Goal: Information Seeking & Learning: Learn about a topic

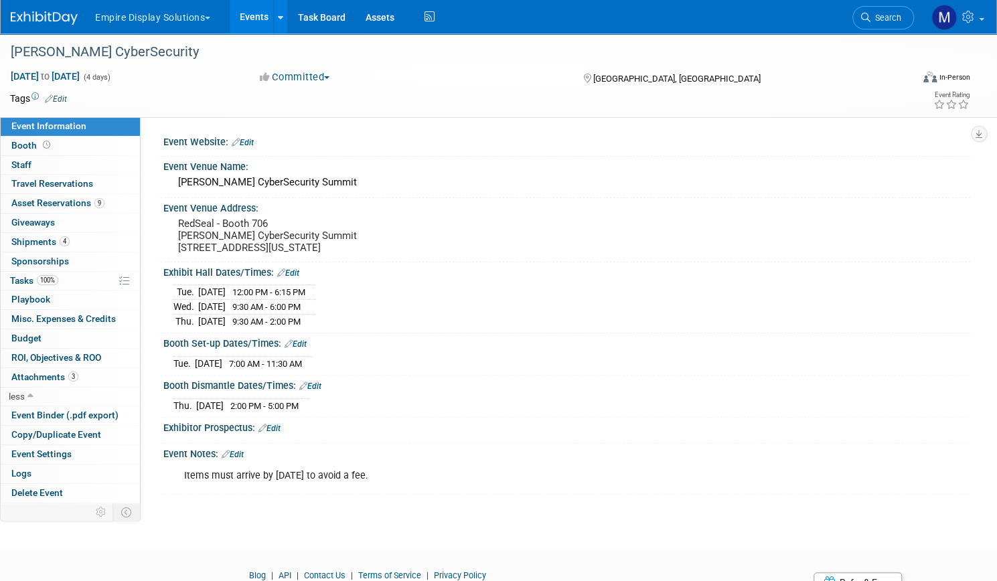
click at [278, 30] on link "Events" at bounding box center [254, 16] width 49 height 33
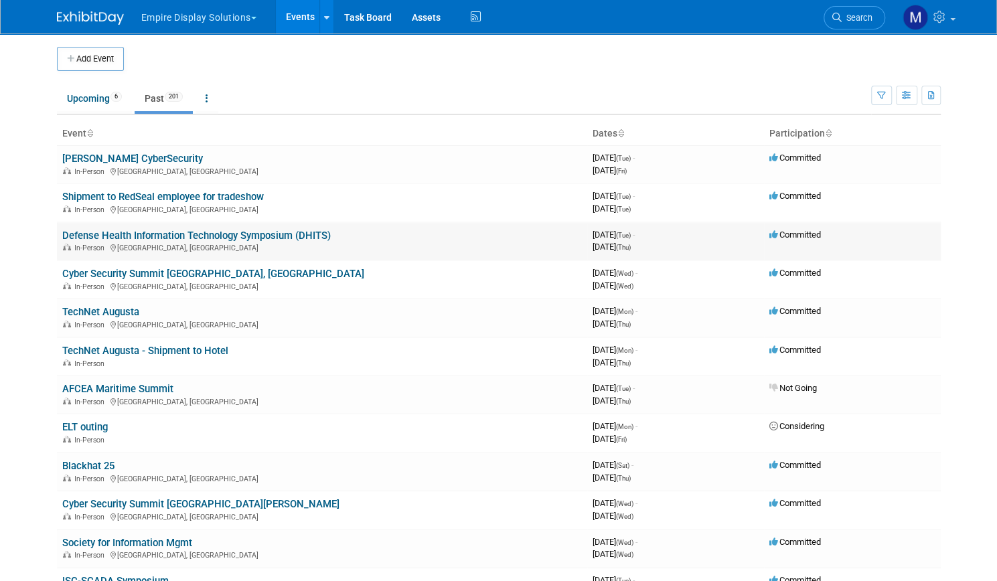
click at [211, 236] on link "Defense Health Information Technology Symposium (DHITS)" at bounding box center [196, 236] width 268 height 12
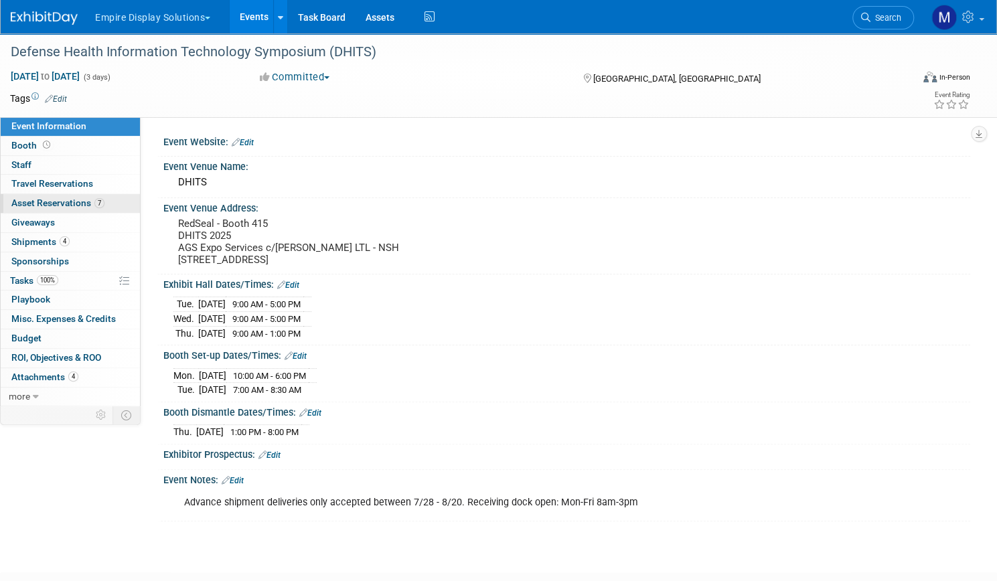
click at [104, 203] on span "Asset Reservations 7" at bounding box center [57, 202] width 93 height 11
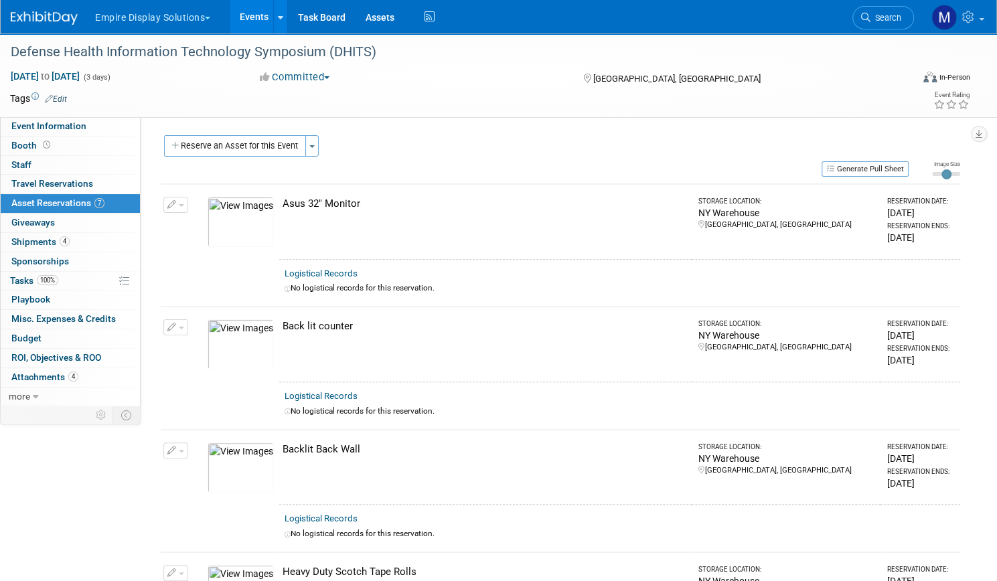
click at [278, 26] on link "Events" at bounding box center [254, 16] width 49 height 33
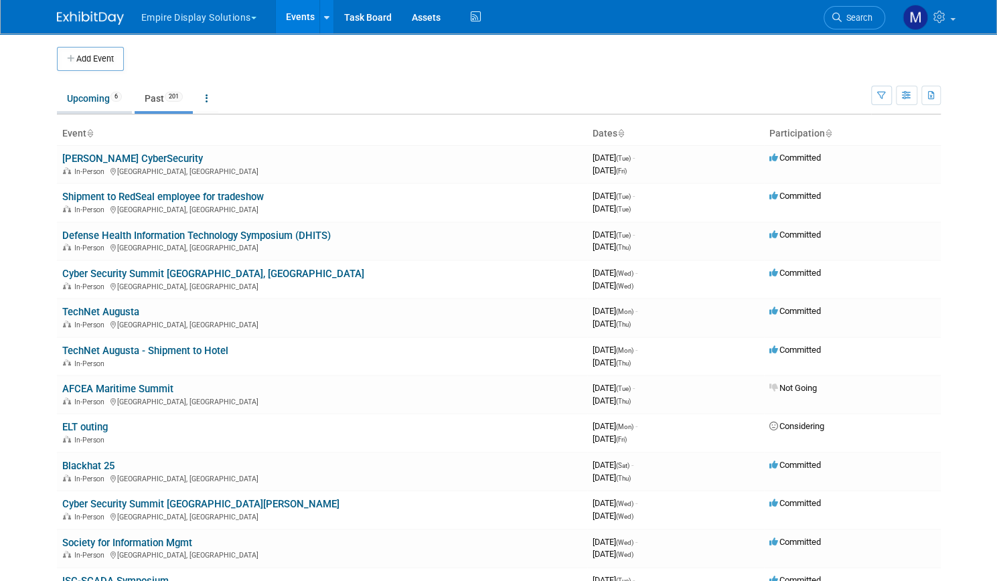
click at [81, 100] on link "Upcoming 6" at bounding box center [94, 98] width 75 height 25
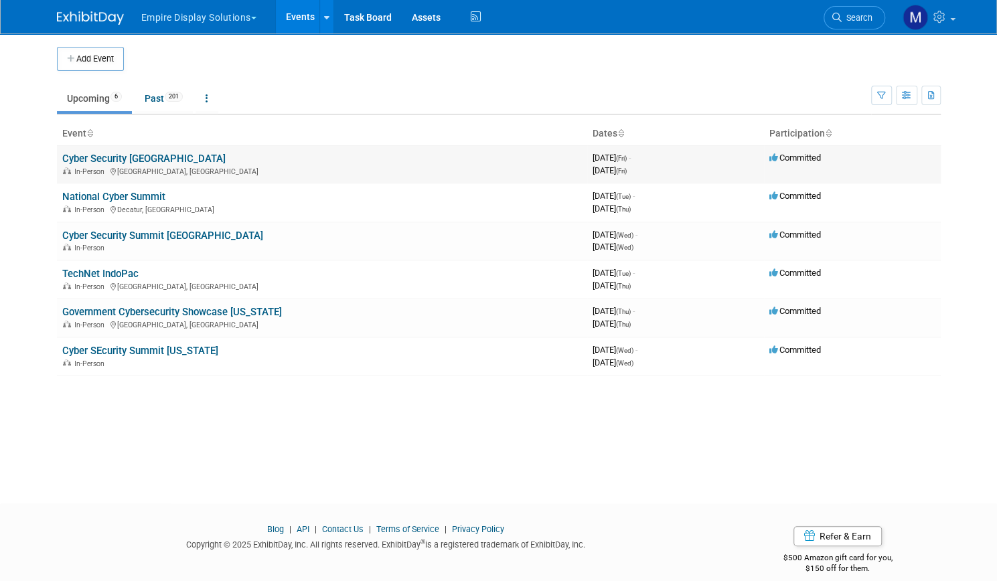
click at [128, 159] on link "Cyber Security [GEOGRAPHIC_DATA]" at bounding box center [143, 159] width 163 height 12
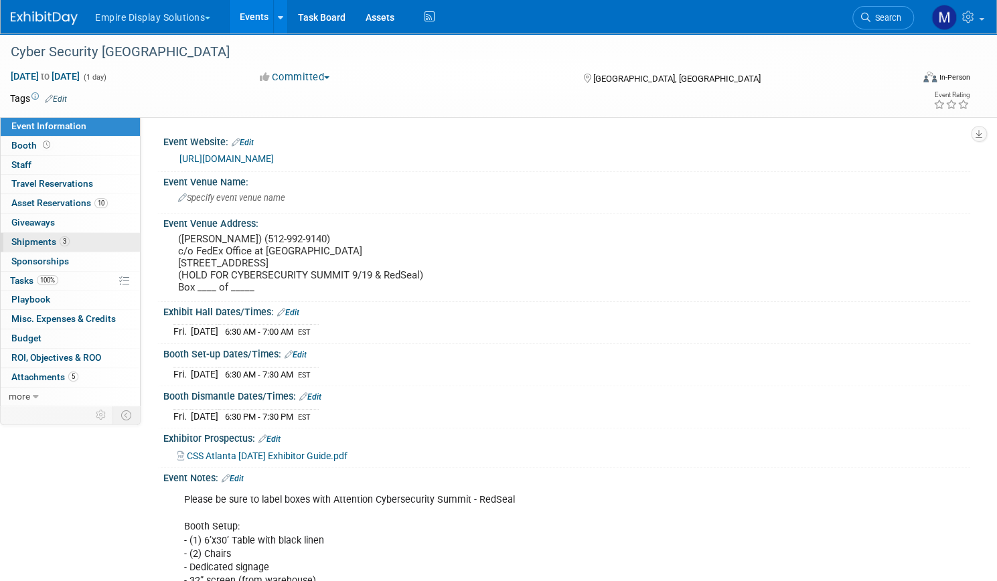
click at [70, 242] on span "Shipments 3" at bounding box center [40, 241] width 58 height 11
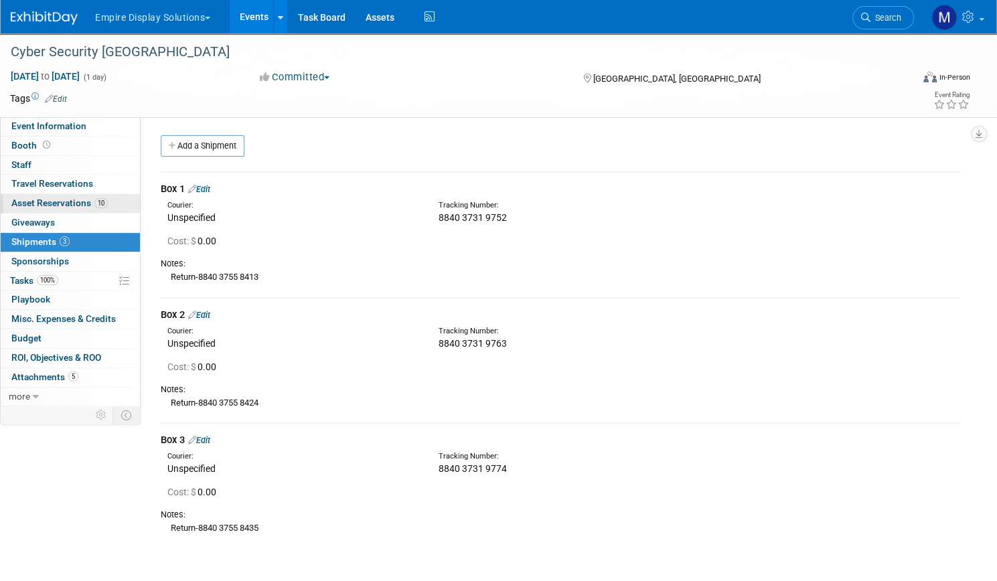
click at [91, 200] on span "Asset Reservations 10" at bounding box center [59, 202] width 96 height 11
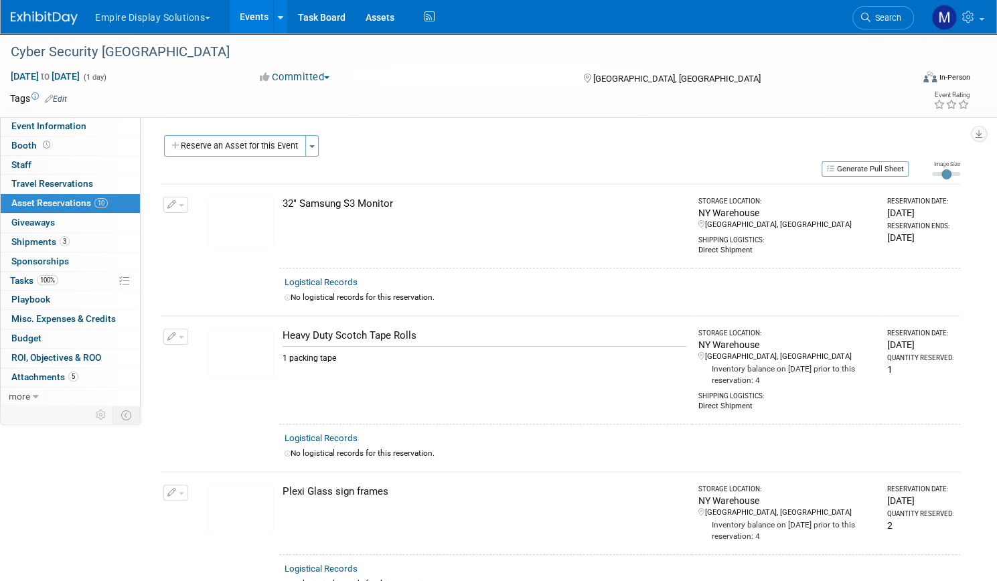
click at [278, 17] on link "Events" at bounding box center [254, 16] width 49 height 33
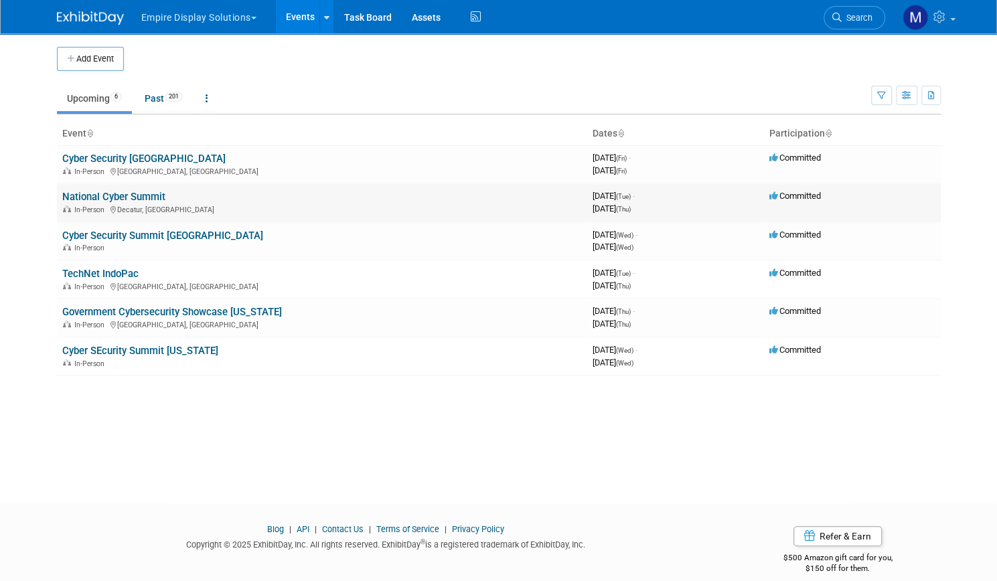
click at [123, 195] on link "National Cyber Summit" at bounding box center [113, 197] width 103 height 12
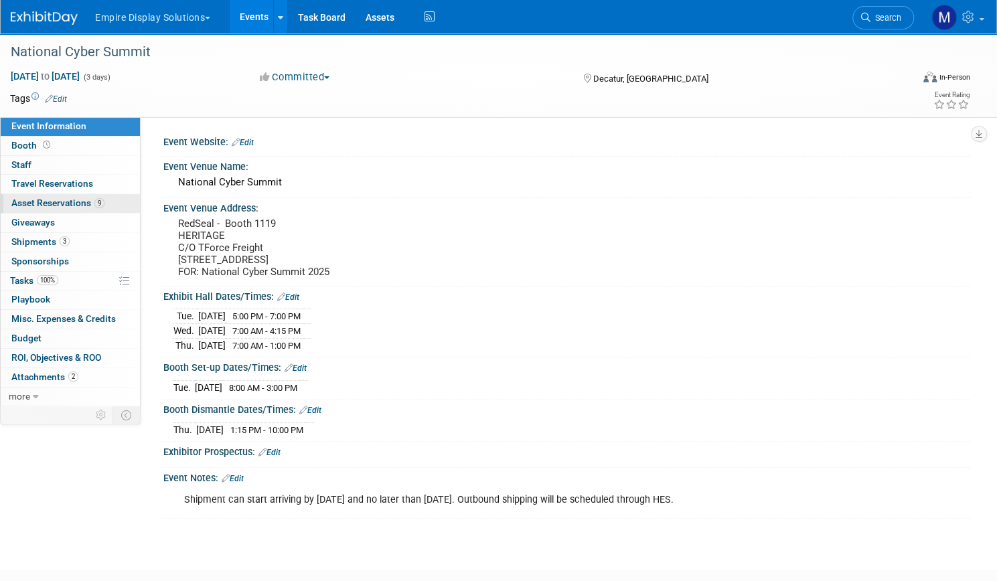
click at [90, 202] on span "Asset Reservations 9" at bounding box center [57, 202] width 93 height 11
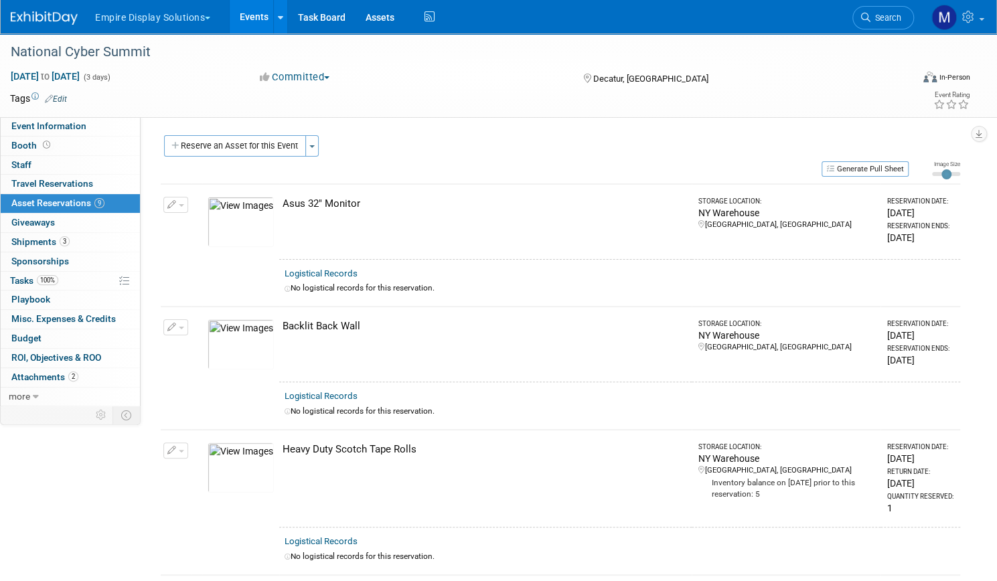
click at [277, 19] on link "Events" at bounding box center [254, 16] width 49 height 33
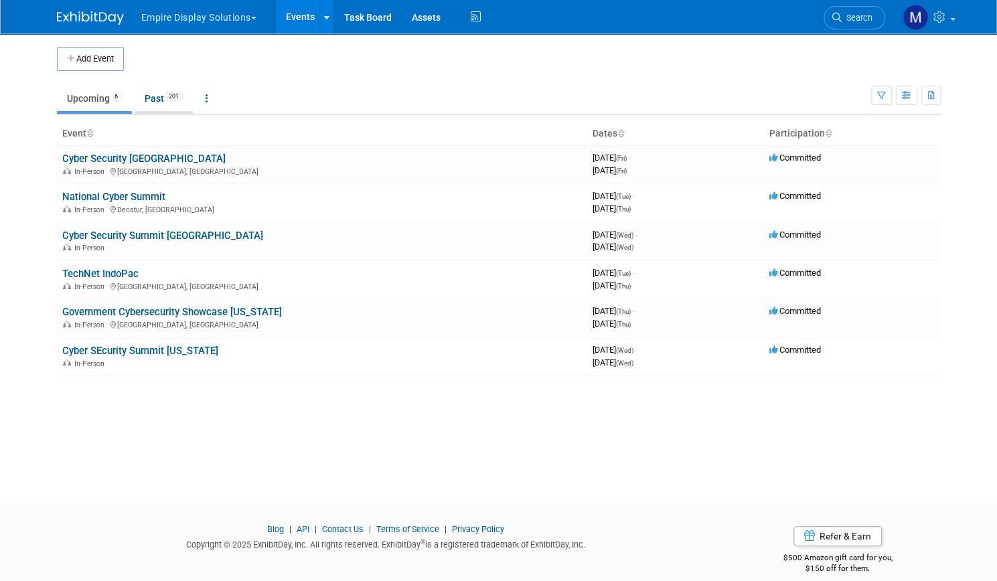
click at [144, 101] on link "Past 201" at bounding box center [164, 98] width 58 height 25
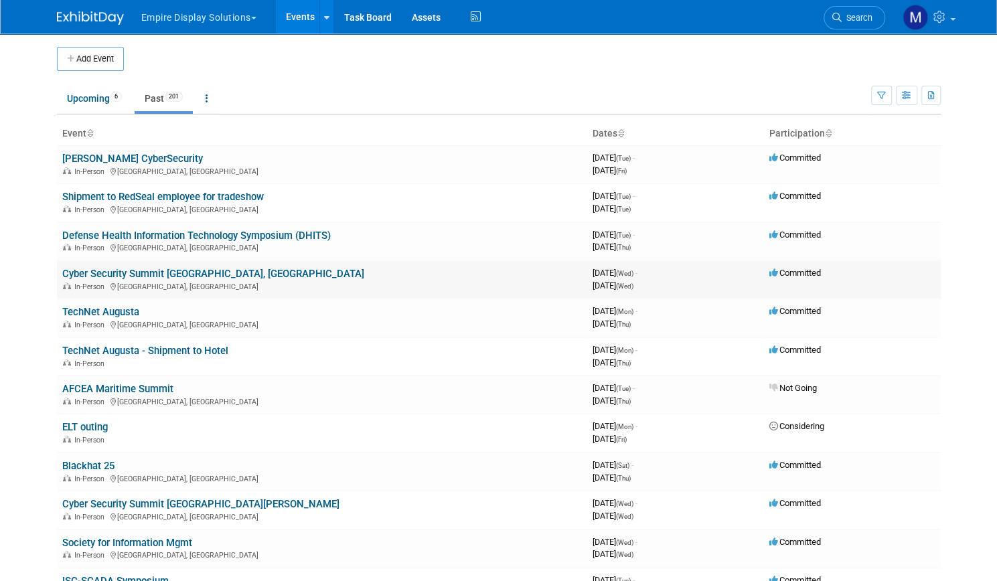
click at [131, 268] on link "Cyber Security Summit [GEOGRAPHIC_DATA], [GEOGRAPHIC_DATA]" at bounding box center [213, 274] width 302 height 12
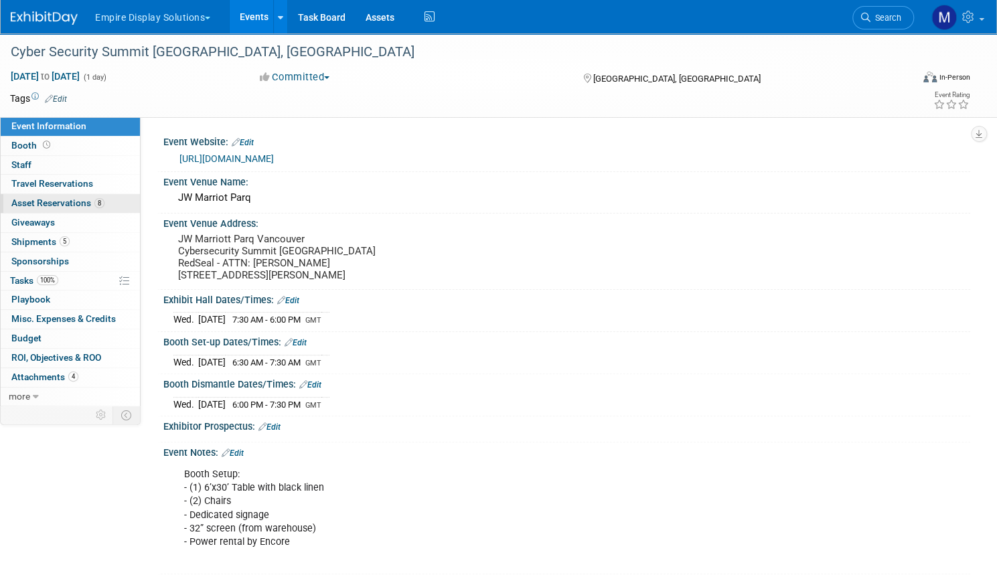
click at [104, 204] on span "Asset Reservations 8" at bounding box center [57, 202] width 93 height 11
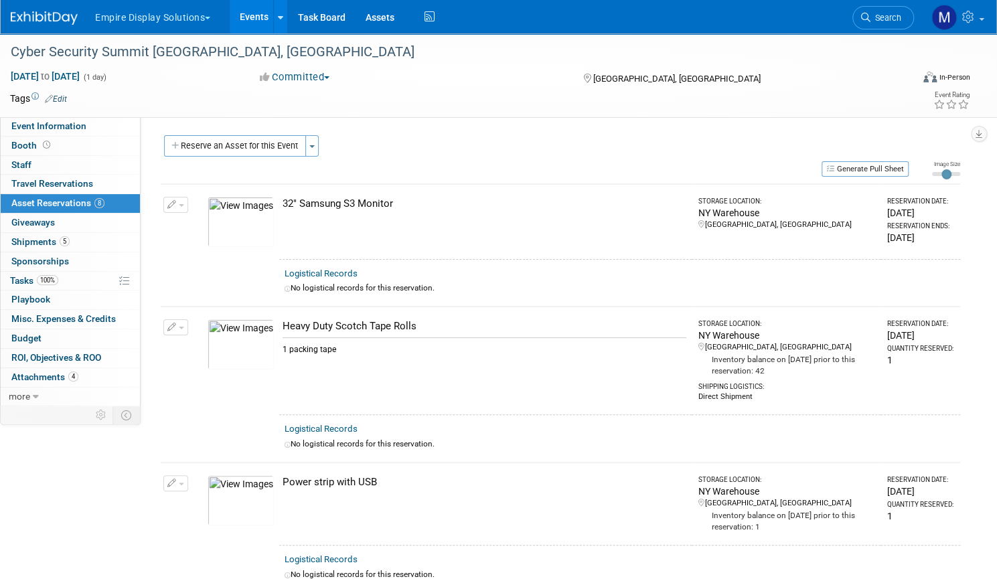
click at [278, 24] on link "Events" at bounding box center [254, 16] width 49 height 33
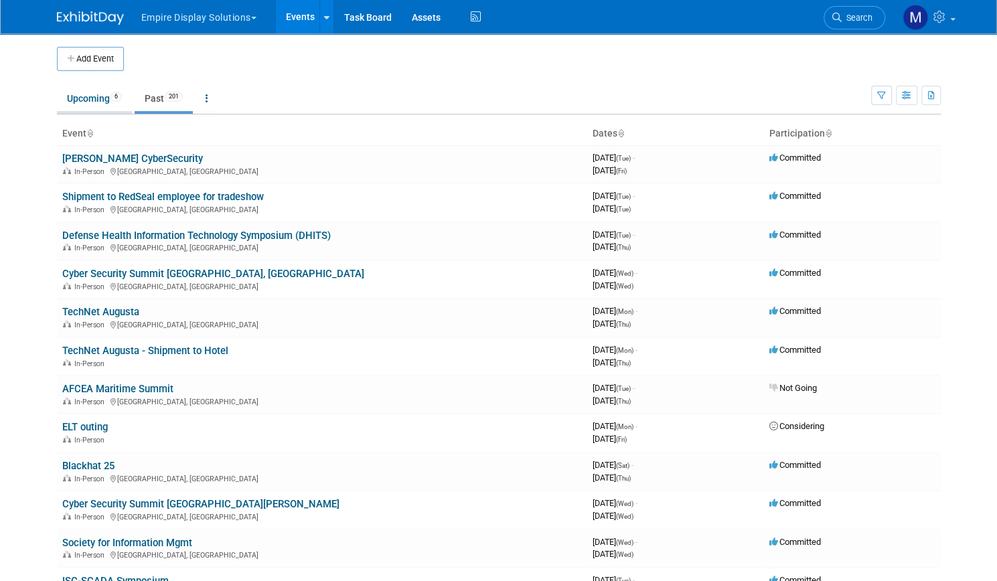
click at [94, 104] on link "Upcoming 6" at bounding box center [94, 98] width 75 height 25
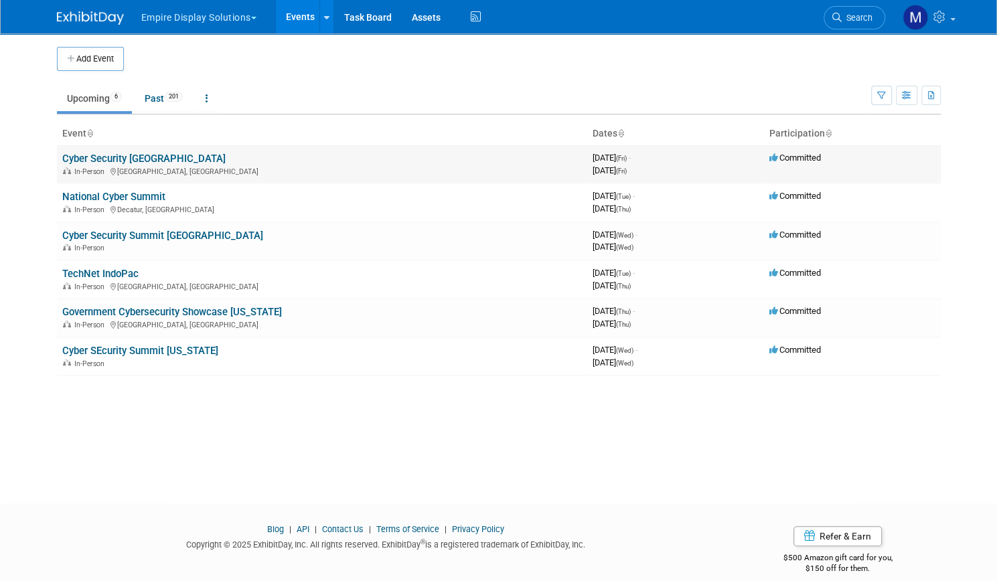
click at [119, 155] on link "Cyber Security [GEOGRAPHIC_DATA]" at bounding box center [143, 159] width 163 height 12
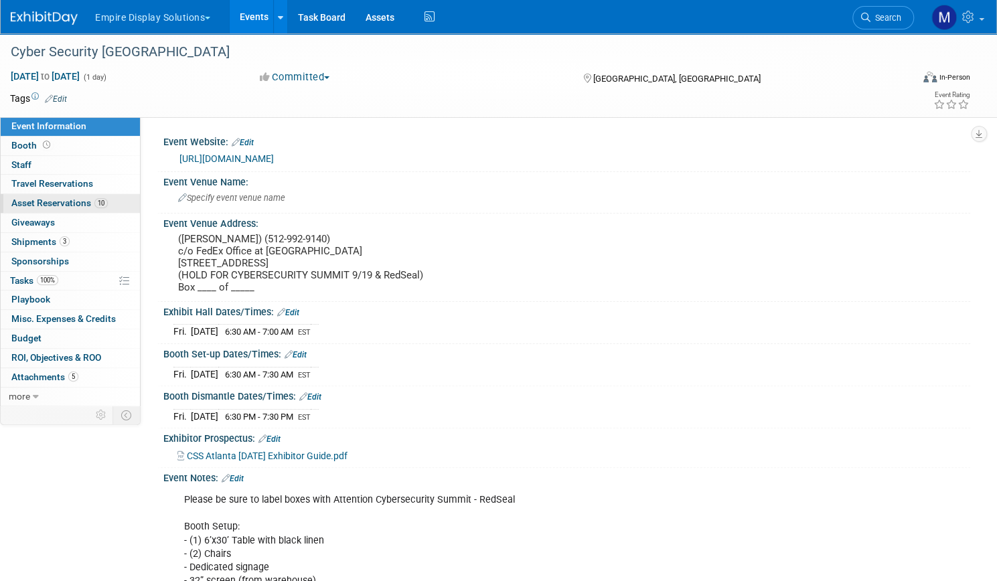
click at [108, 204] on span "Asset Reservations 10" at bounding box center [59, 202] width 96 height 11
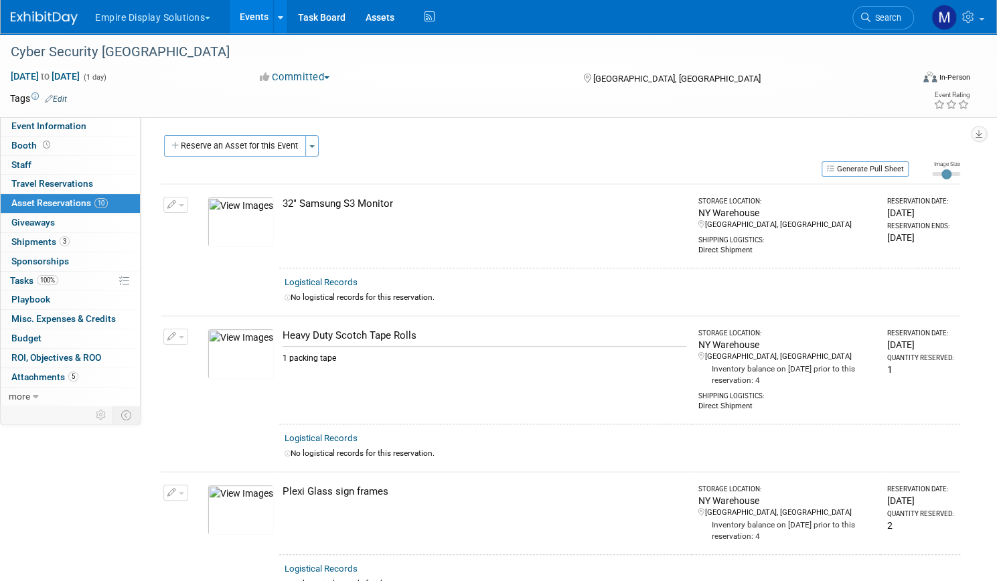
click at [278, 24] on link "Events" at bounding box center [254, 16] width 49 height 33
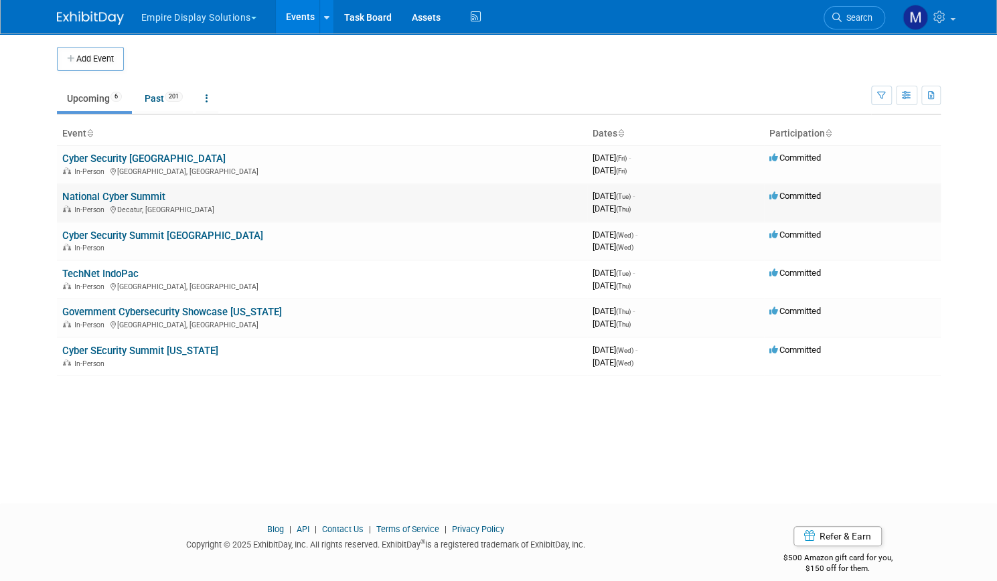
click at [126, 197] on link "National Cyber Summit" at bounding box center [113, 197] width 103 height 12
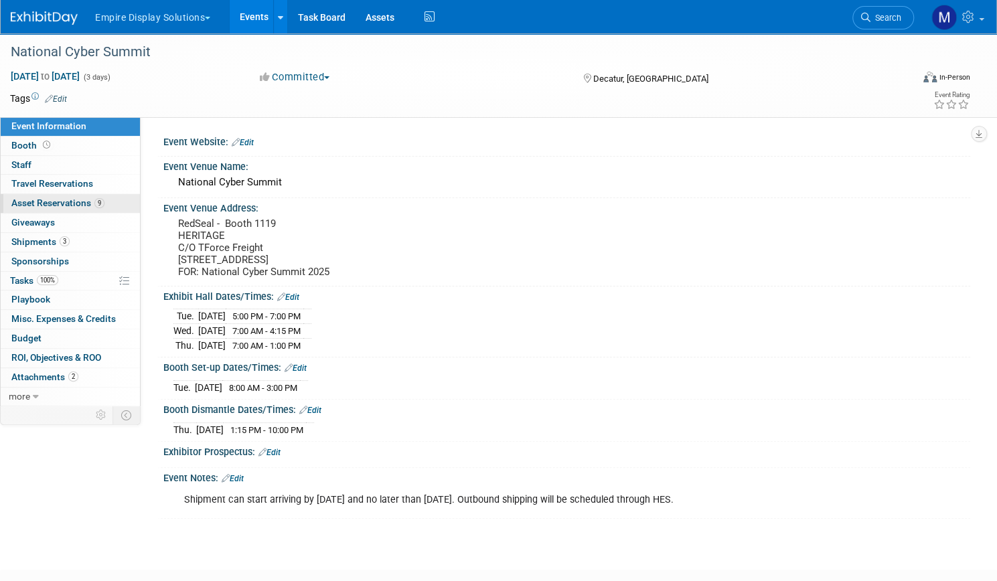
click at [104, 203] on span "Asset Reservations 9" at bounding box center [57, 202] width 93 height 11
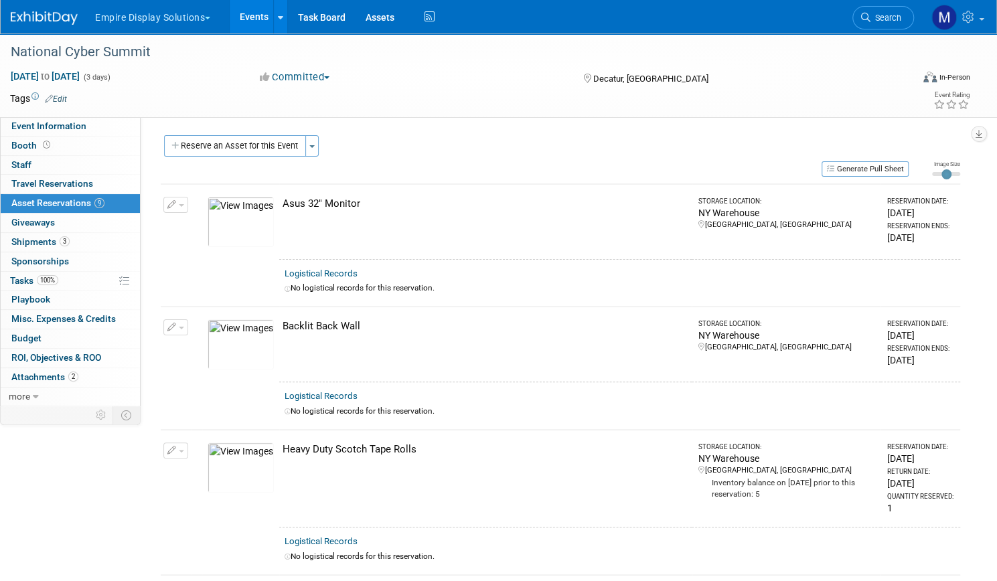
click at [278, 11] on link "Events" at bounding box center [254, 16] width 49 height 33
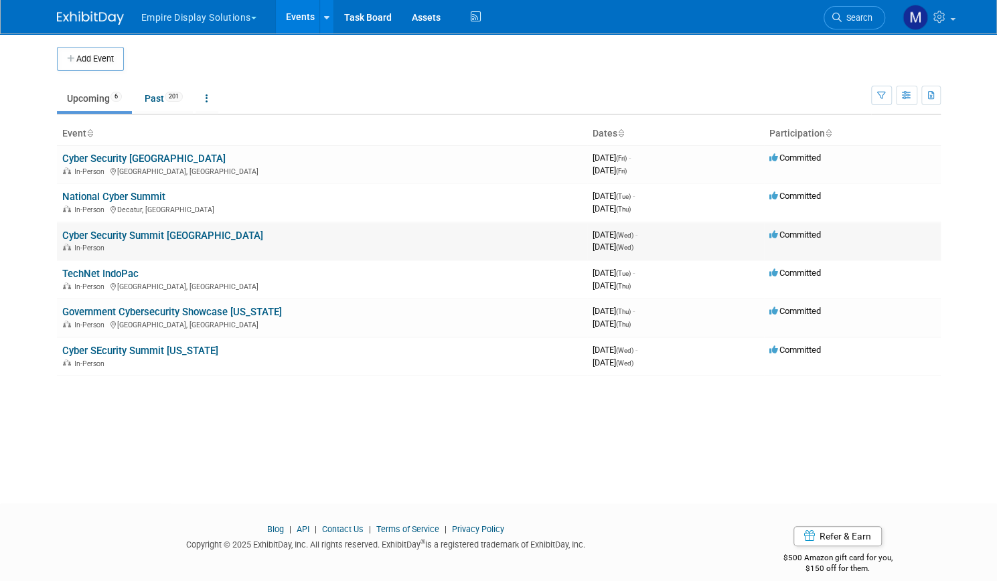
click at [117, 230] on link "Cyber Security Summit [GEOGRAPHIC_DATA]" at bounding box center [162, 236] width 201 height 12
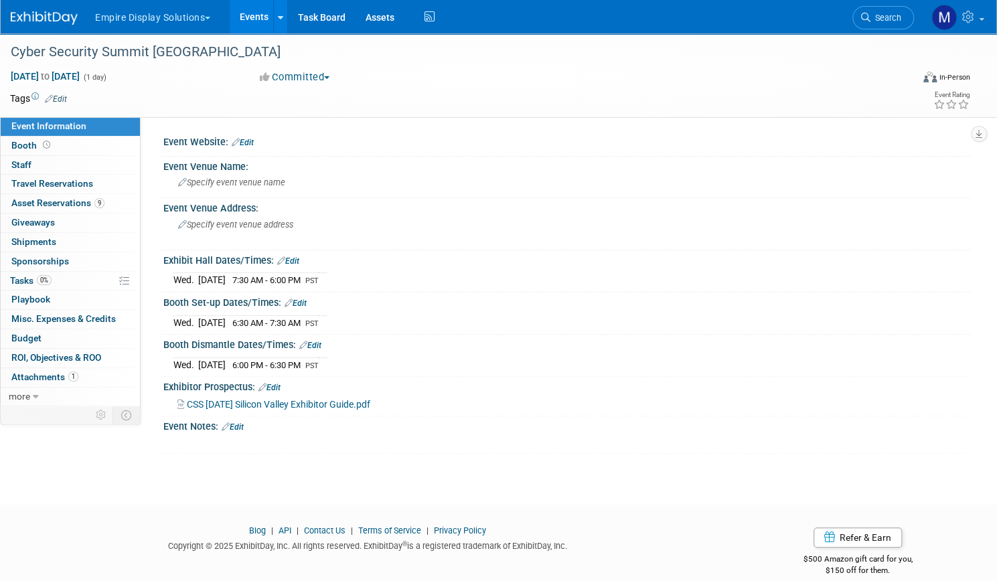
click at [278, 18] on link "Events" at bounding box center [254, 16] width 49 height 33
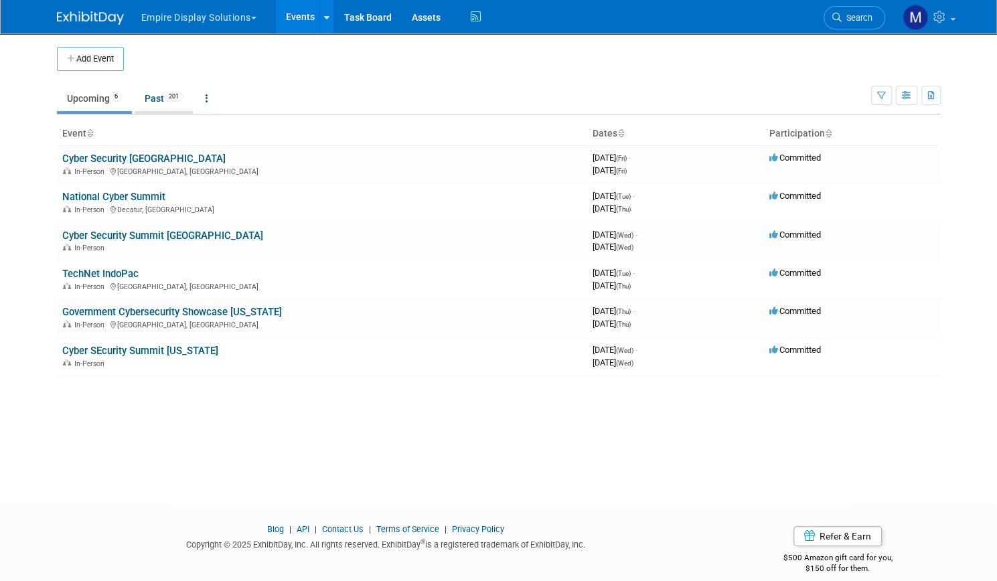
click at [147, 100] on link "Past 201" at bounding box center [164, 98] width 58 height 25
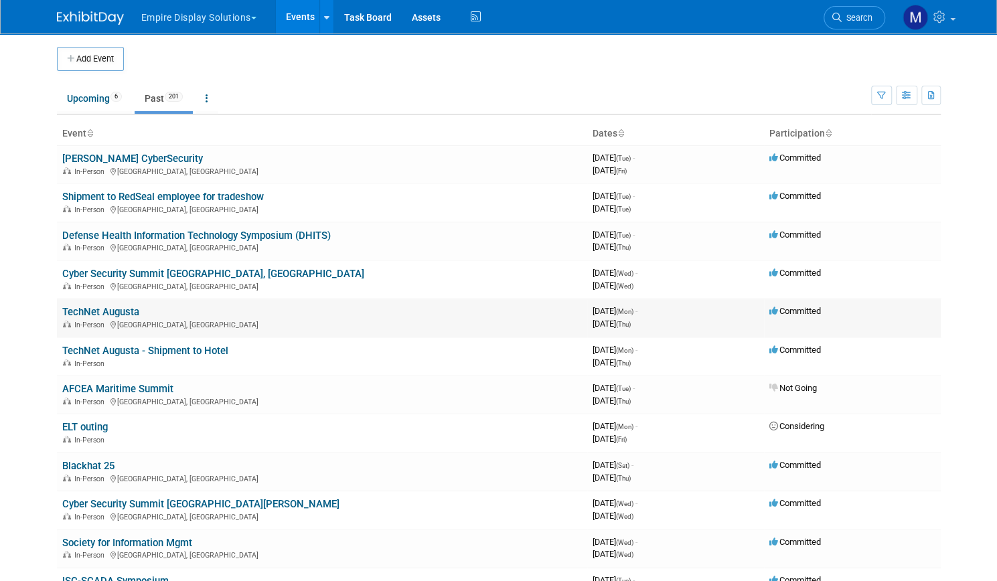
click at [113, 311] on link "TechNet Augusta" at bounding box center [100, 312] width 77 height 12
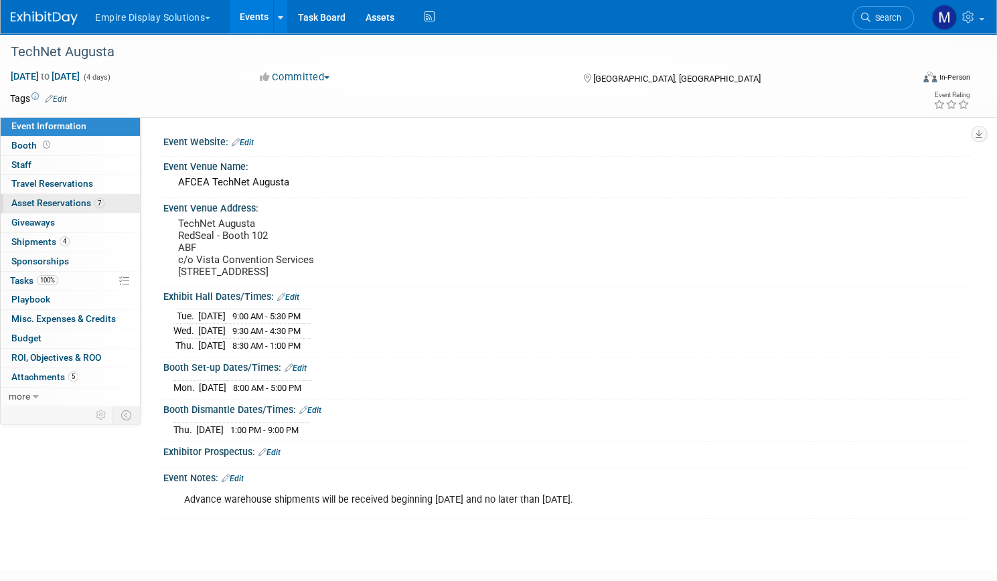
click at [96, 202] on span "Asset Reservations 7" at bounding box center [57, 202] width 93 height 11
